Goal: Navigation & Orientation: Find specific page/section

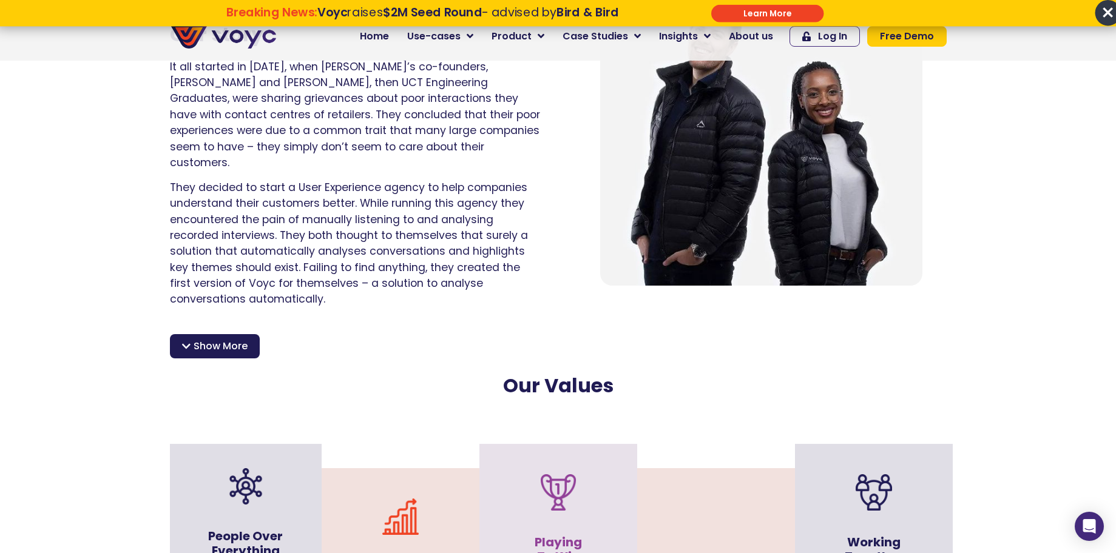
scroll to position [896, 0]
click at [1104, 15] on span "×" at bounding box center [1107, 12] width 25 height 25
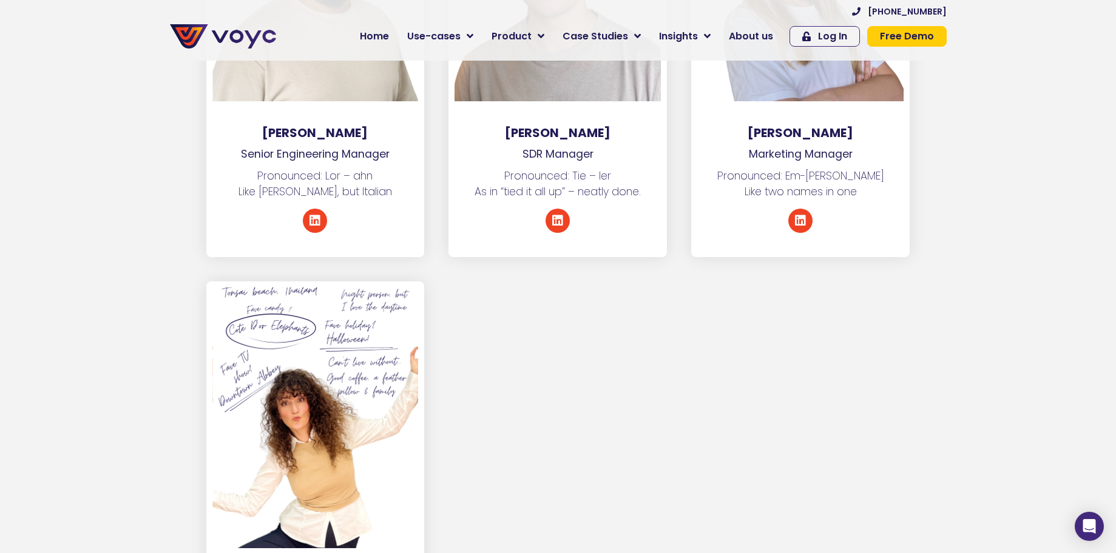
scroll to position [6032, 0]
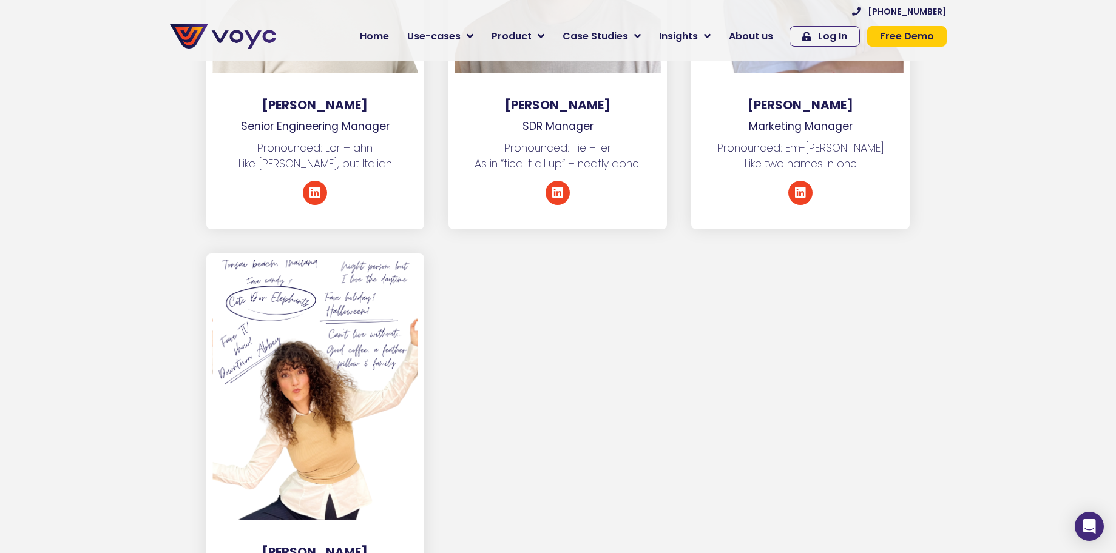
click at [391, 260] on div at bounding box center [315, 390] width 206 height 261
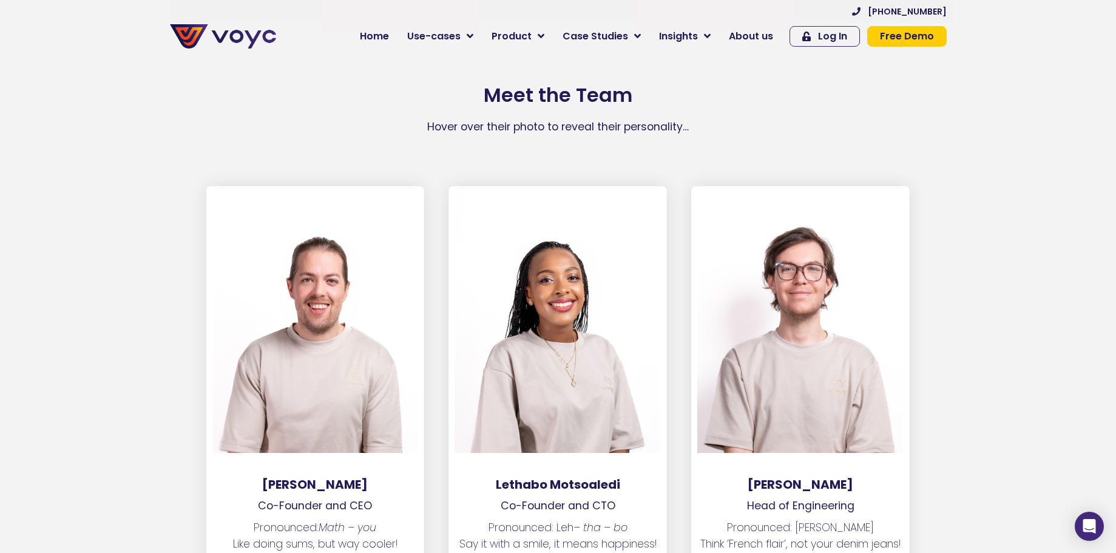
scroll to position [1576, 0]
click at [201, 35] on img at bounding box center [223, 36] width 106 height 24
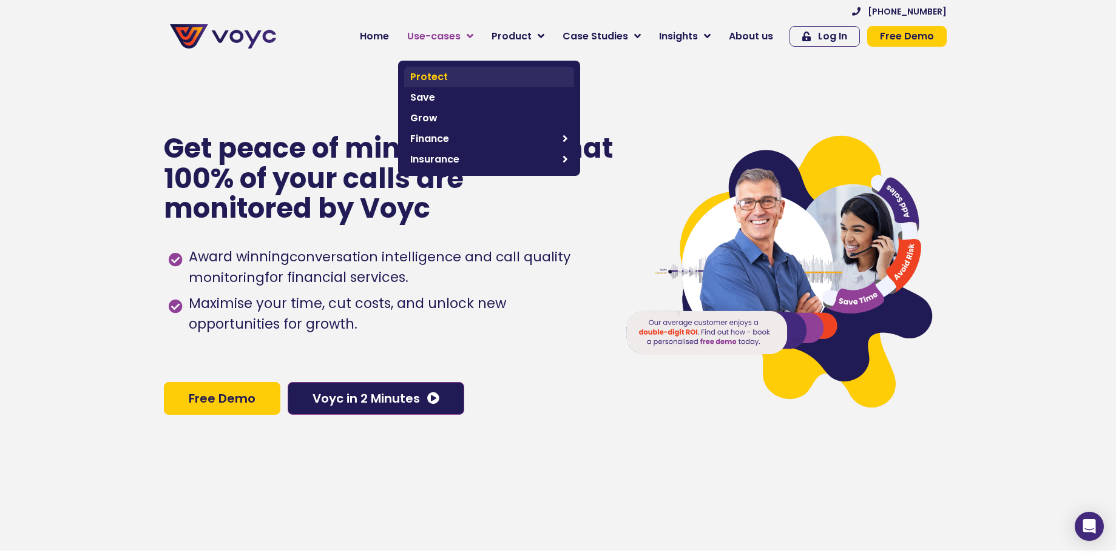
click at [441, 81] on span "Protect" at bounding box center [489, 77] width 158 height 15
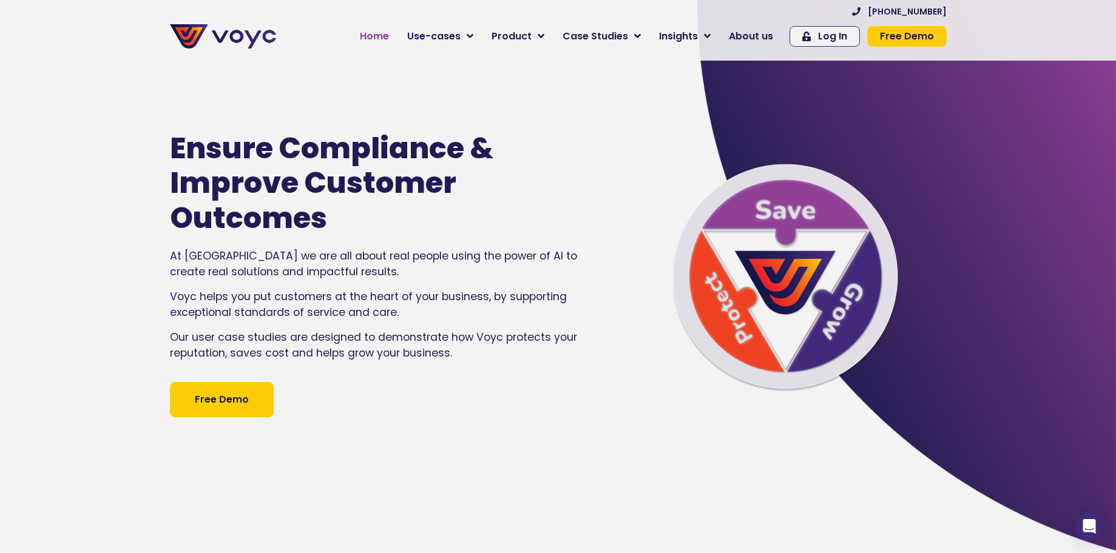
click at [376, 39] on span "Home" at bounding box center [374, 36] width 29 height 15
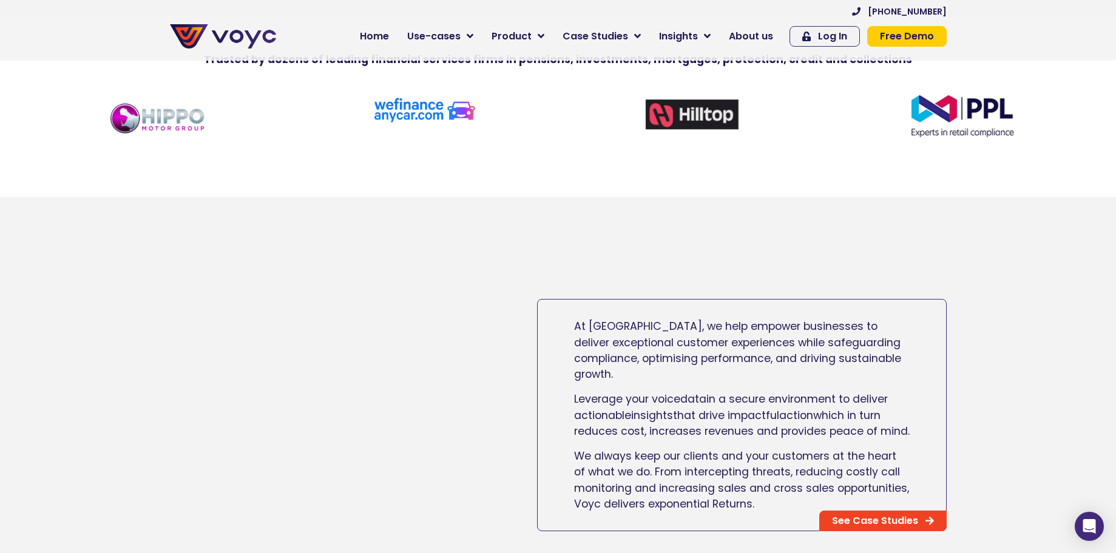
scroll to position [535, 0]
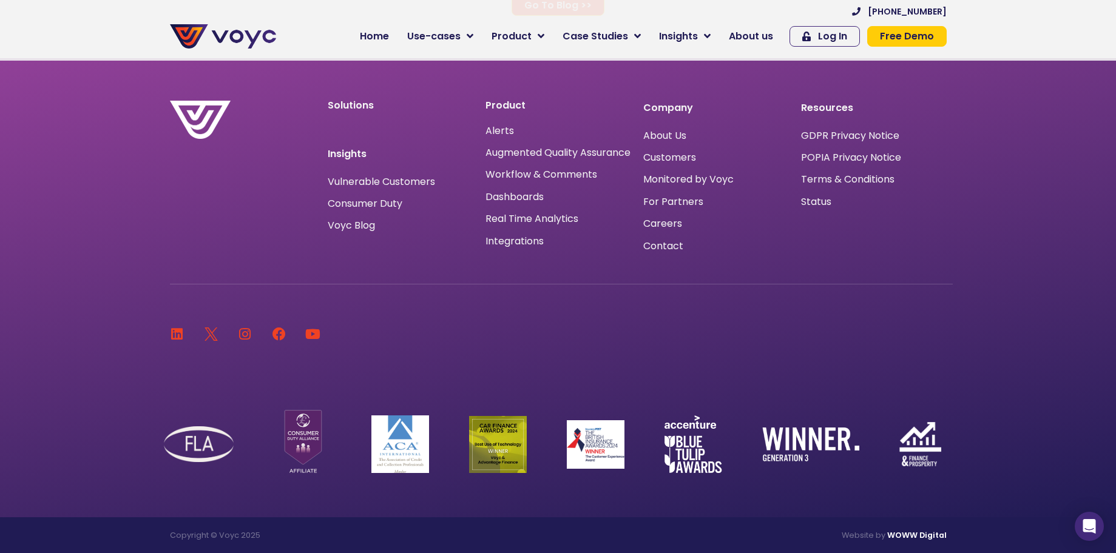
scroll to position [8164, 0]
click at [610, 336] on div "Linkedin Twitter Logo New - Colour Instagram Facebook Youtube" at bounding box center [558, 334] width 789 height 27
click at [652, 224] on span "Careers" at bounding box center [662, 224] width 39 height 0
